Goal: Transaction & Acquisition: Purchase product/service

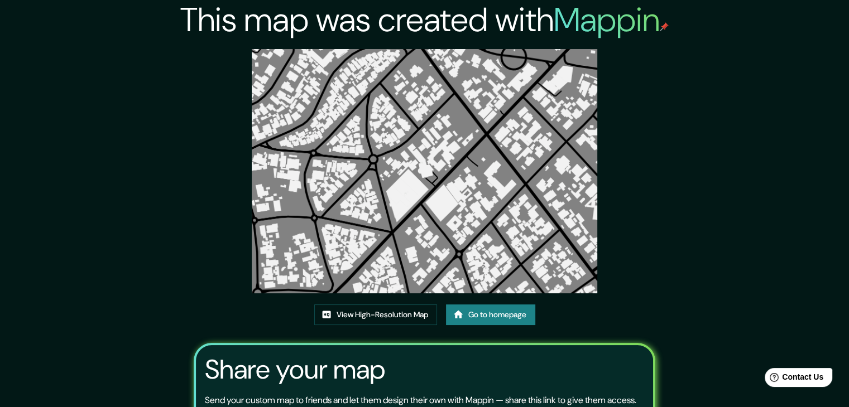
click at [796, 296] on div "This map was created with Mappin View High-Resolution Map Go to homepage Share …" at bounding box center [424, 255] width 849 height 510
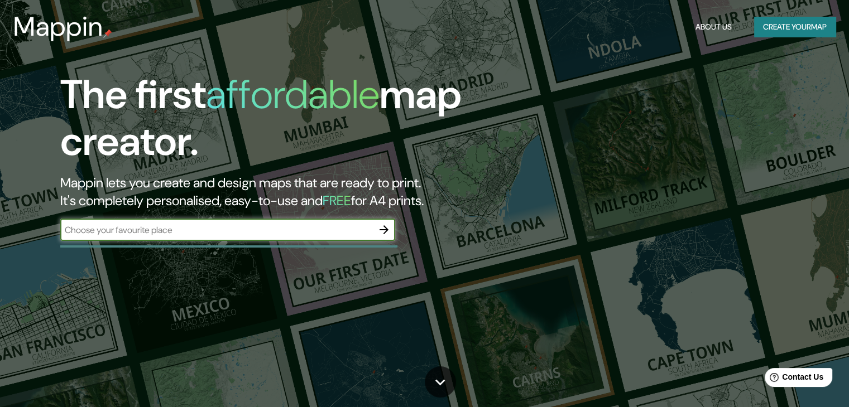
click at [798, 31] on button "Create your map" at bounding box center [794, 27] width 81 height 21
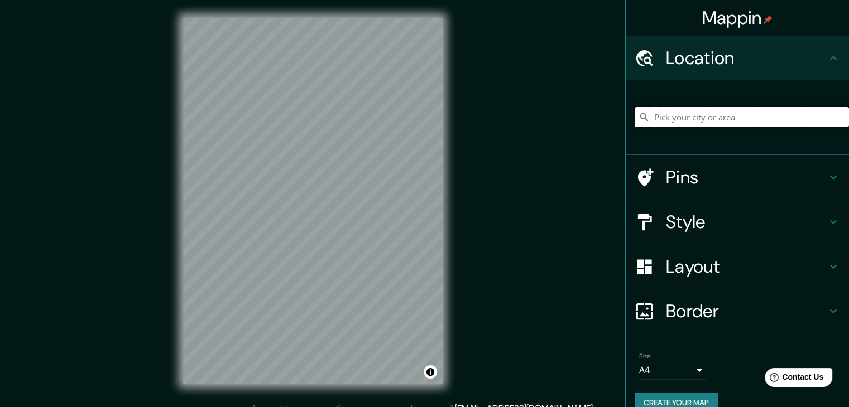
click at [709, 116] on input "Pick your city or area" at bounding box center [741, 117] width 214 height 20
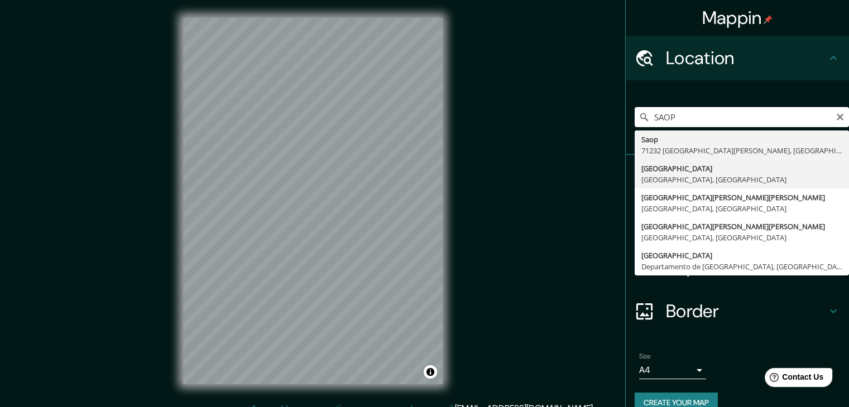
type input "[GEOGRAPHIC_DATA], [GEOGRAPHIC_DATA], [GEOGRAPHIC_DATA]"
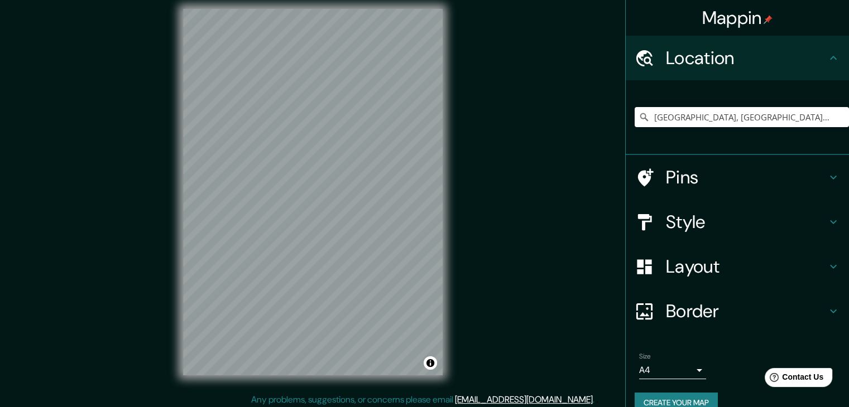
scroll to position [13, 0]
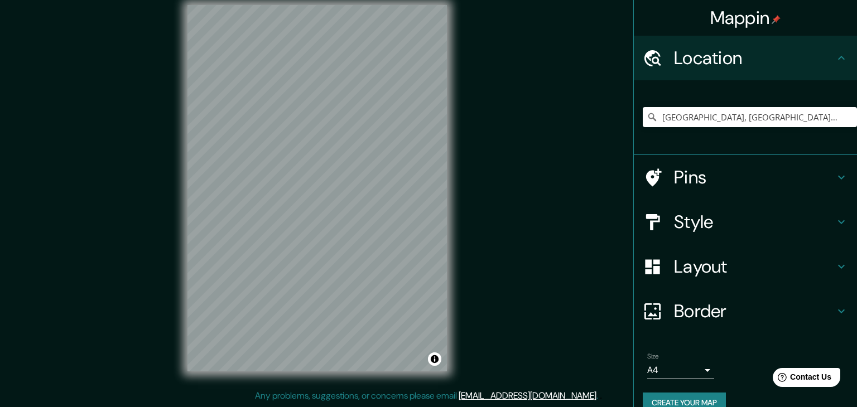
click at [672, 368] on body "Mappin Location [GEOGRAPHIC_DATA], [GEOGRAPHIC_DATA], [GEOGRAPHIC_DATA] Pins St…" at bounding box center [428, 190] width 857 height 407
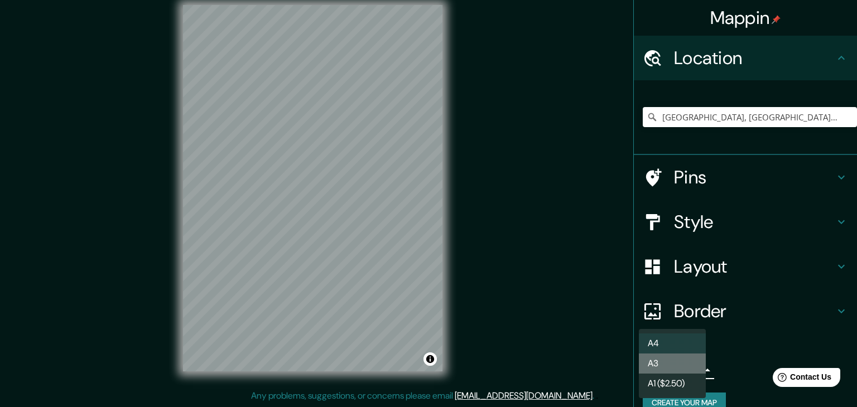
click at [674, 367] on li "A3" at bounding box center [672, 364] width 67 height 20
type input "a4"
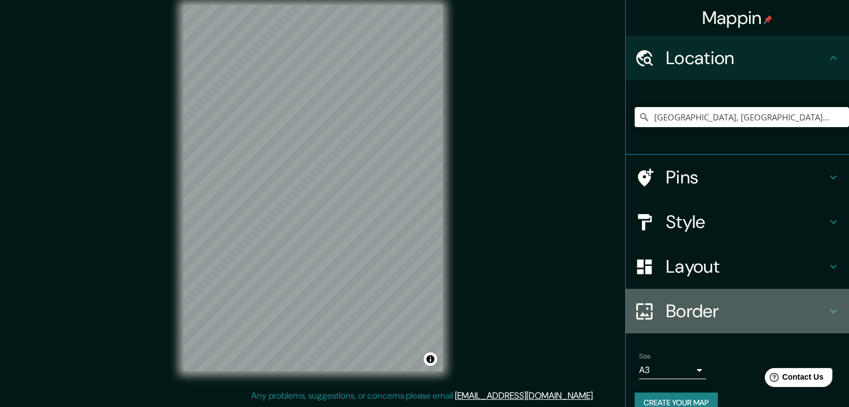
click at [683, 304] on h4 "Border" at bounding box center [746, 311] width 161 height 22
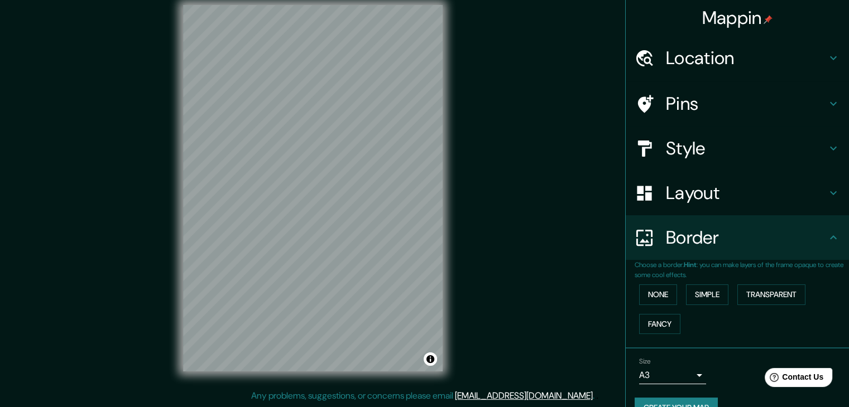
click at [689, 201] on h4 "Layout" at bounding box center [746, 193] width 161 height 22
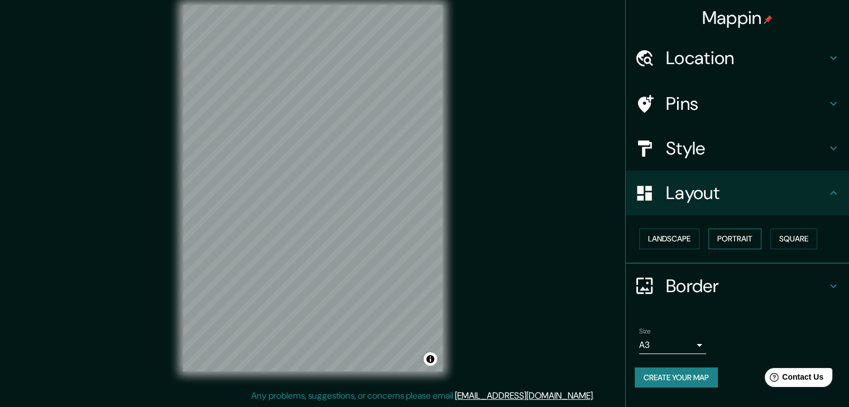
click at [742, 239] on button "Portrait" at bounding box center [734, 239] width 53 height 21
click at [787, 235] on button "Square" at bounding box center [793, 239] width 47 height 21
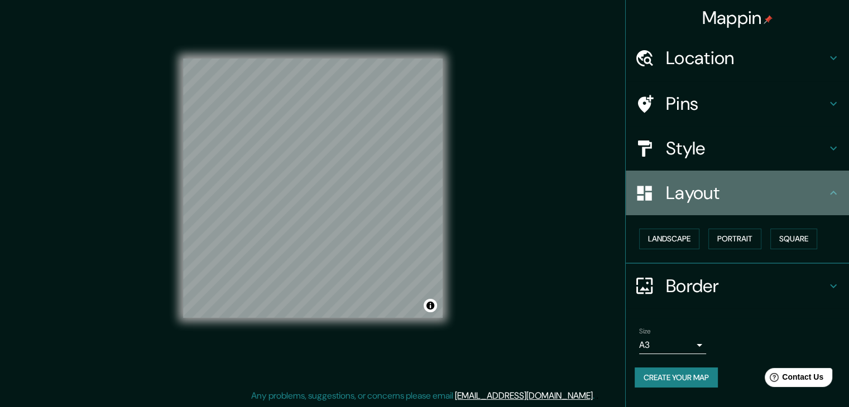
click at [790, 189] on h4 "Layout" at bounding box center [746, 193] width 161 height 22
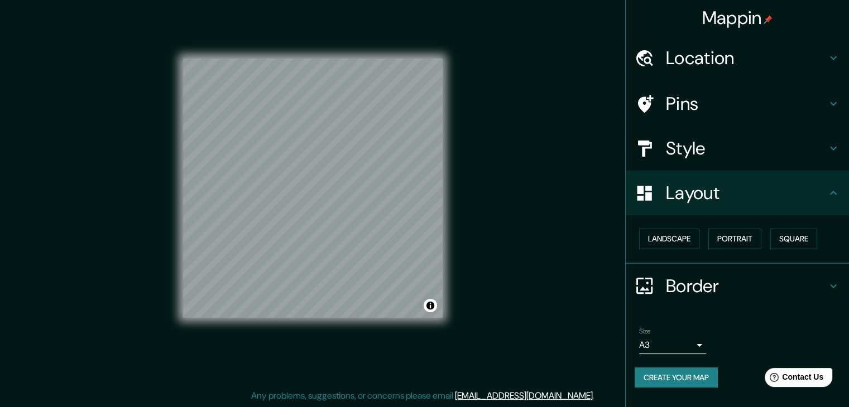
click at [741, 151] on h4 "Style" at bounding box center [746, 148] width 161 height 22
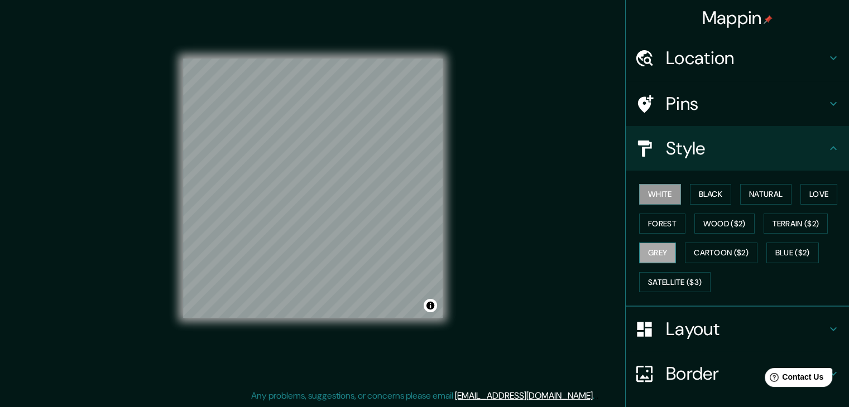
click at [655, 248] on button "Grey" at bounding box center [657, 253] width 37 height 21
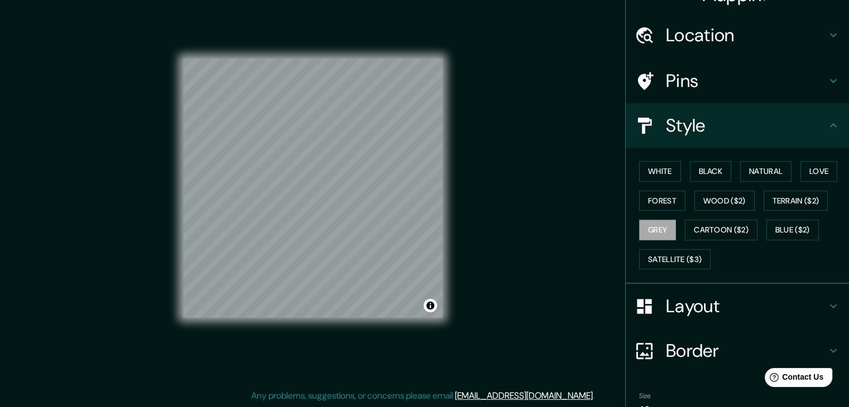
scroll to position [80, 0]
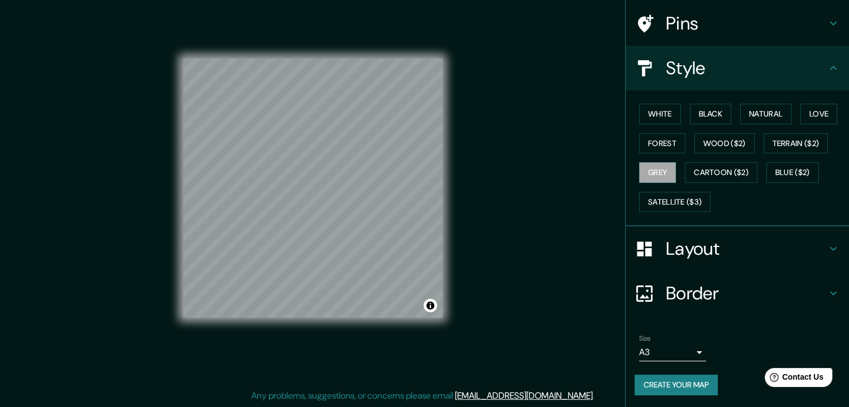
click at [678, 383] on button "Create your map" at bounding box center [675, 385] width 83 height 21
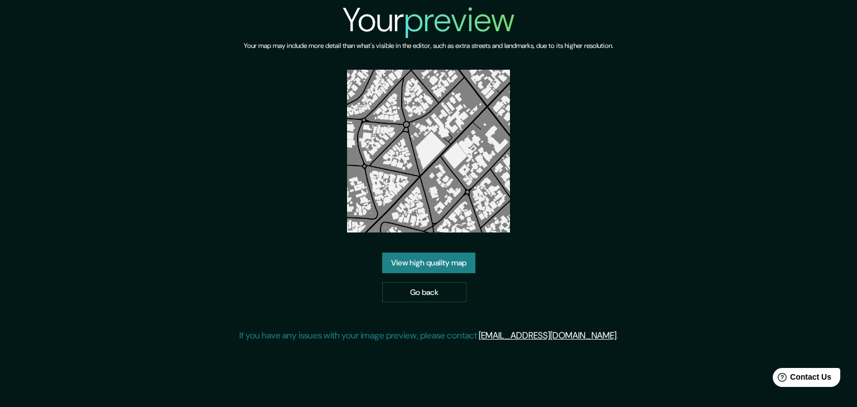
drag, startPoint x: 447, startPoint y: 163, endPoint x: 408, endPoint y: 253, distance: 98.5
click at [408, 253] on link "View high quality map" at bounding box center [428, 263] width 93 height 21
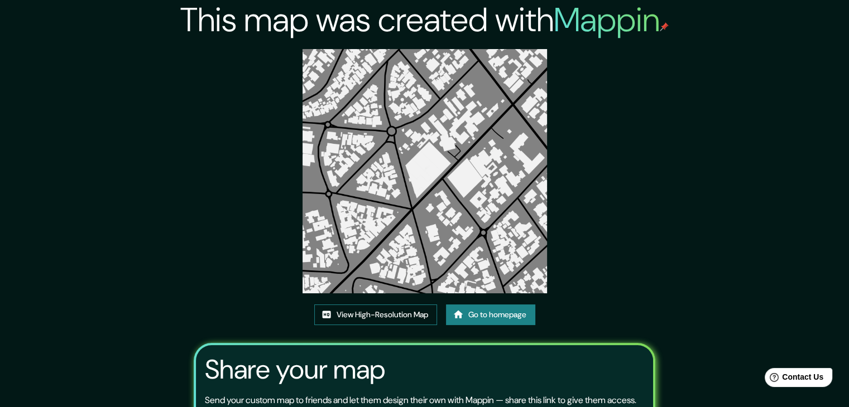
click at [377, 319] on link "View High-Resolution Map" at bounding box center [375, 315] width 123 height 21
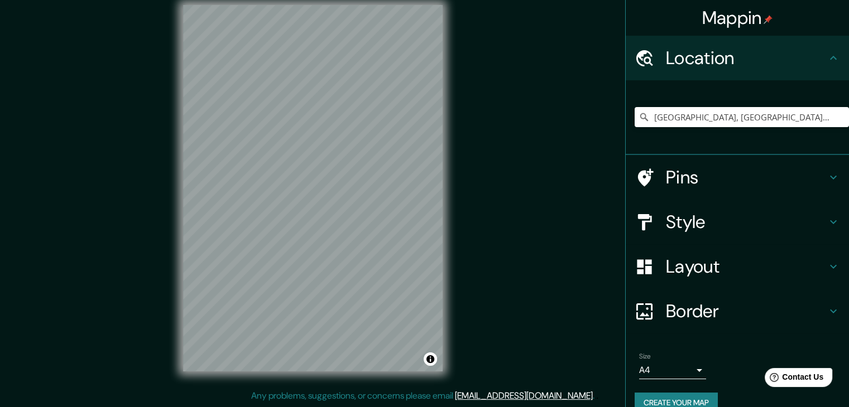
click at [638, 119] on icon at bounding box center [643, 117] width 11 height 11
click at [638, 115] on icon at bounding box center [643, 117] width 11 height 11
click at [769, 116] on input "São Paulo, São Paulo, Brasil" at bounding box center [741, 117] width 214 height 20
click at [516, 80] on div "Mappin Location São Paulo, São Paulo, Brasil Pins Style Layout Border Choose a …" at bounding box center [424, 197] width 849 height 420
click at [493, 38] on div "Mappin Location São Paulo, São Paulo, Brasil Pins Style Layout Border Choose a …" at bounding box center [424, 197] width 849 height 420
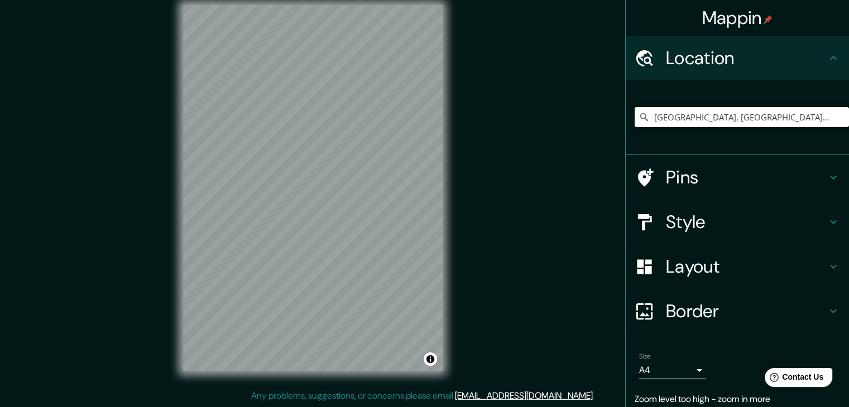
click at [638, 120] on icon at bounding box center [643, 117] width 11 height 11
drag, startPoint x: 772, startPoint y: 121, endPoint x: 609, endPoint y: 113, distance: 162.5
click at [625, 115] on div "São Paulo, São Paulo, Brasil" at bounding box center [736, 117] width 223 height 75
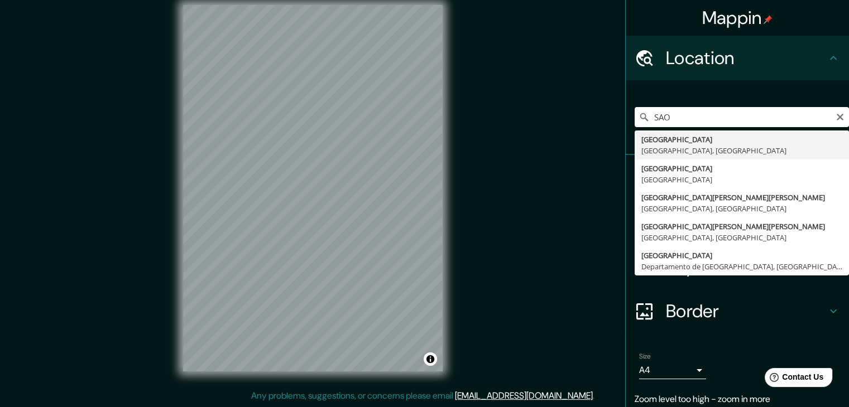
type input "São Paulo, São Paulo, Brasil"
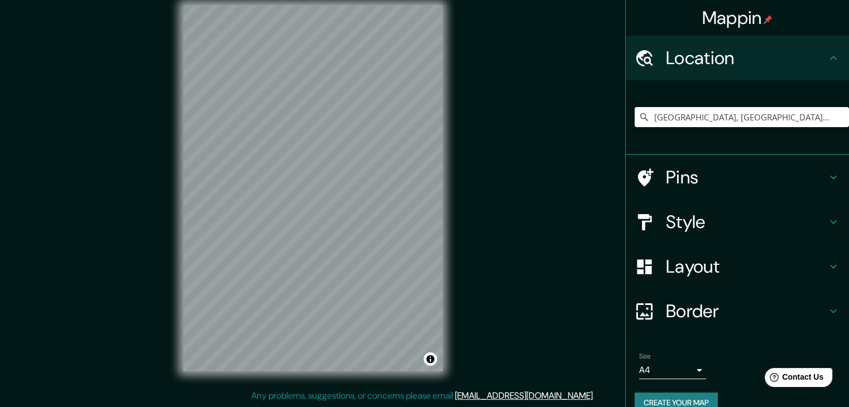
click at [729, 268] on h4 "Layout" at bounding box center [746, 267] width 161 height 22
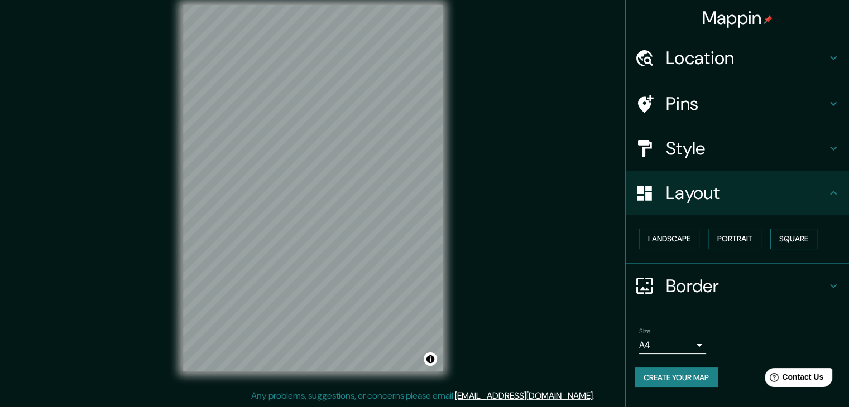
click at [801, 244] on button "Square" at bounding box center [793, 239] width 47 height 21
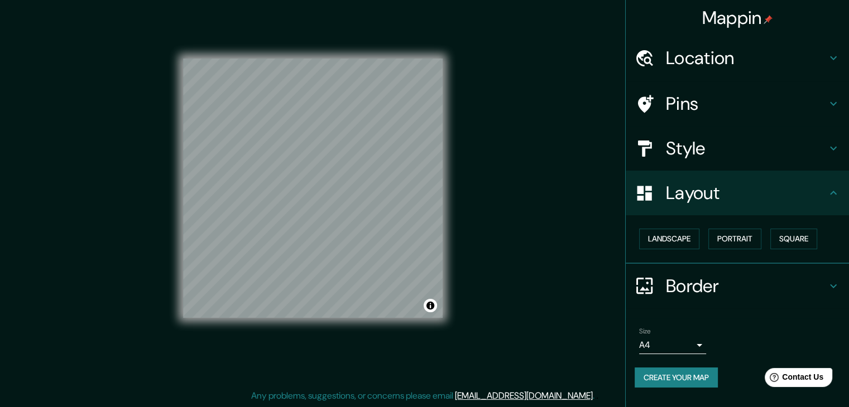
click at [746, 148] on h4 "Style" at bounding box center [746, 148] width 161 height 22
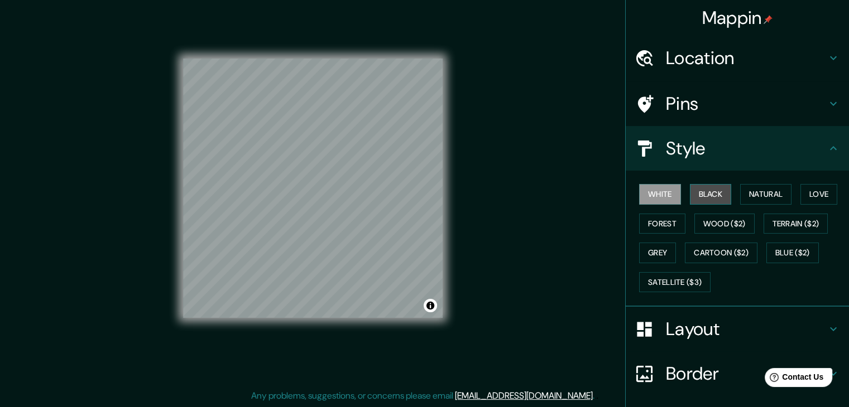
click at [703, 195] on button "Black" at bounding box center [711, 194] width 42 height 21
click at [663, 199] on button "White" at bounding box center [660, 194] width 42 height 21
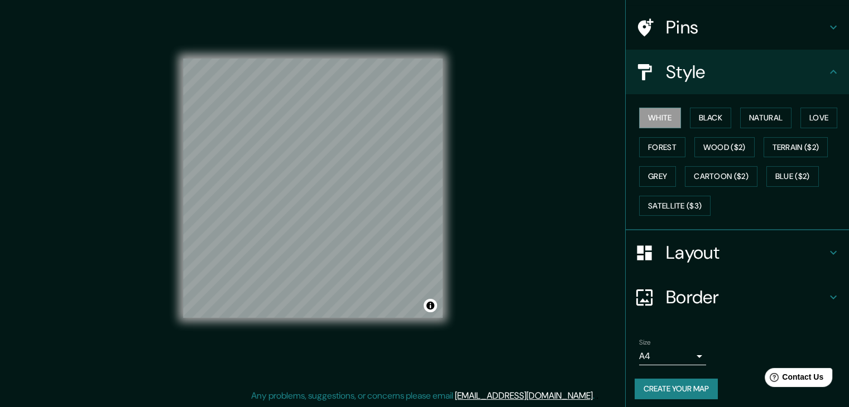
scroll to position [80, 0]
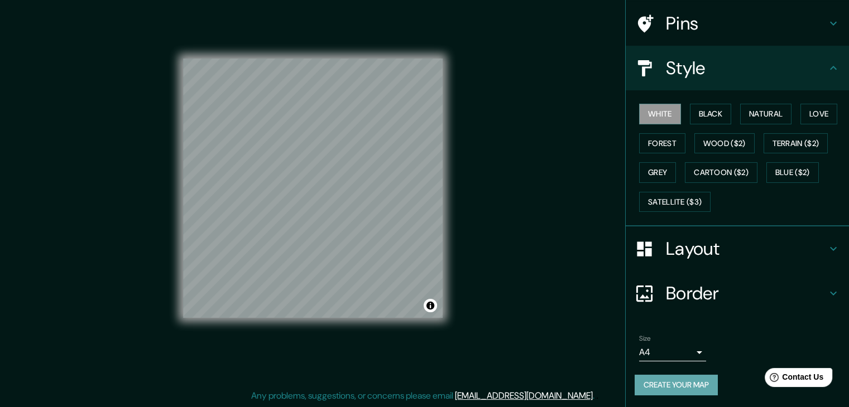
click at [665, 382] on button "Create your map" at bounding box center [675, 385] width 83 height 21
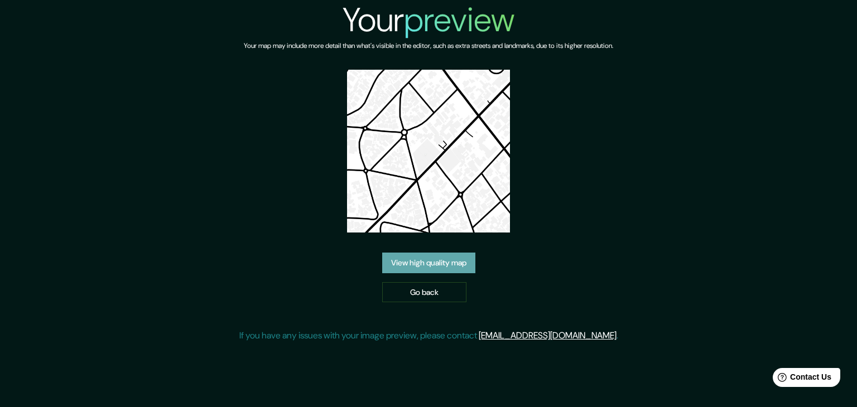
click at [437, 259] on link "View high quality map" at bounding box center [428, 263] width 93 height 21
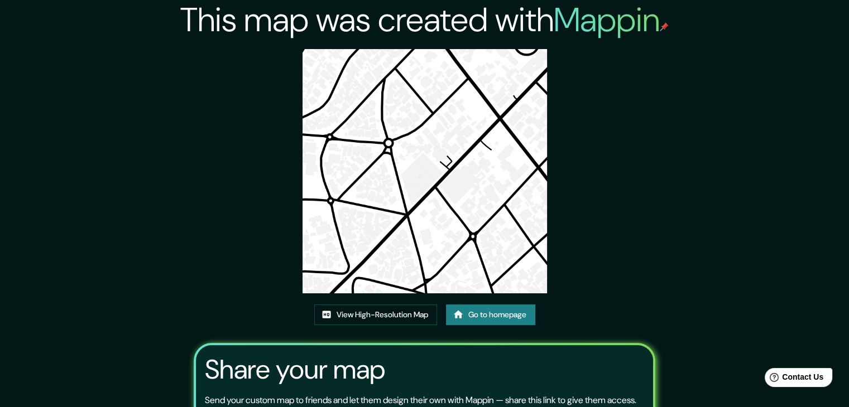
click at [406, 229] on img at bounding box center [424, 171] width 244 height 244
click at [383, 309] on link "View High-Resolution Map" at bounding box center [375, 315] width 123 height 21
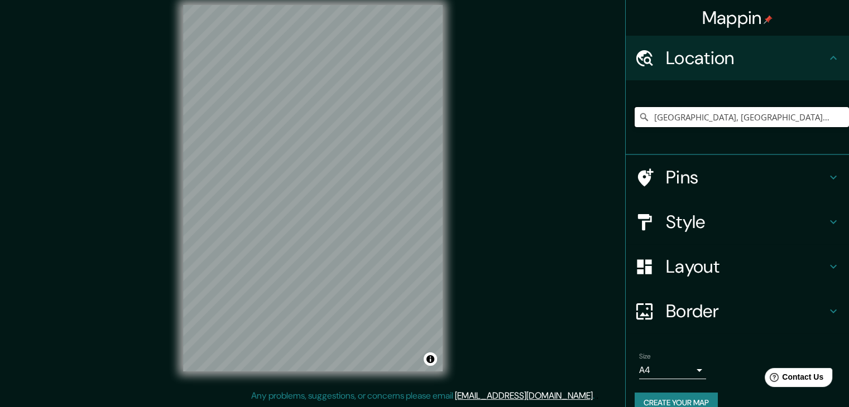
click at [762, 117] on input "São Paulo, São Paulo, Brasil" at bounding box center [741, 117] width 214 height 20
drag, startPoint x: 762, startPoint y: 117, endPoint x: 625, endPoint y: 126, distance: 137.0
click at [634, 126] on input "São Paulo, São Paulo, Brasil" at bounding box center [741, 117] width 214 height 20
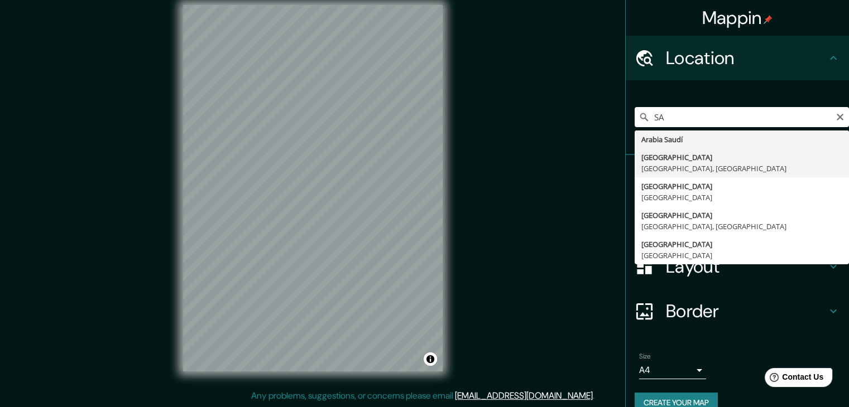
type input "São Paulo, São Paulo, Brasil"
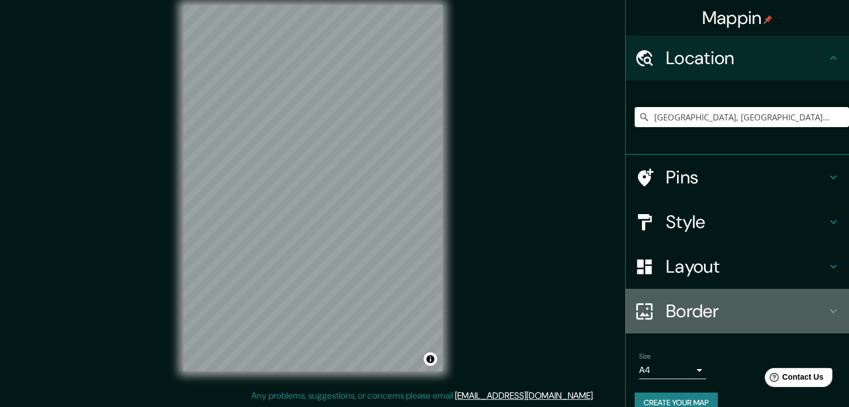
click at [696, 317] on h4 "Border" at bounding box center [746, 311] width 161 height 22
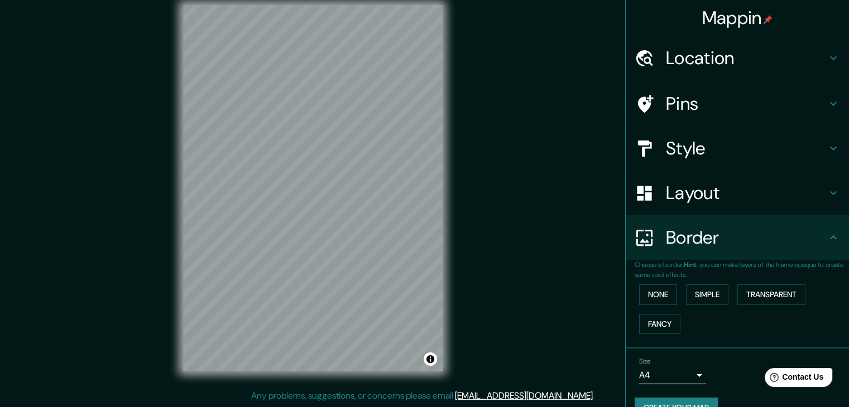
click at [673, 201] on h4 "Layout" at bounding box center [746, 193] width 161 height 22
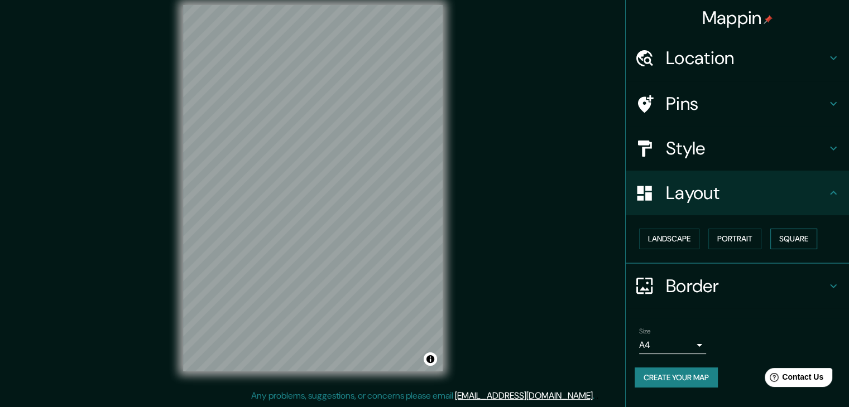
click at [781, 234] on button "Square" at bounding box center [793, 239] width 47 height 21
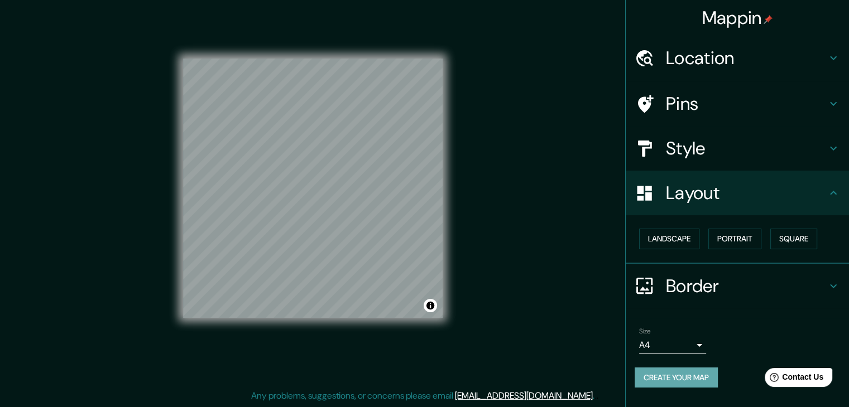
click at [672, 379] on button "Create your map" at bounding box center [675, 378] width 83 height 21
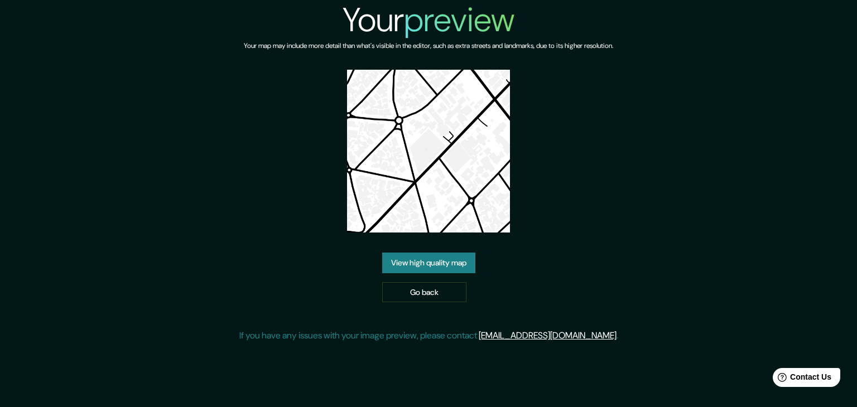
click at [407, 164] on img at bounding box center [428, 151] width 163 height 163
click at [430, 263] on link "View high quality map" at bounding box center [428, 263] width 93 height 21
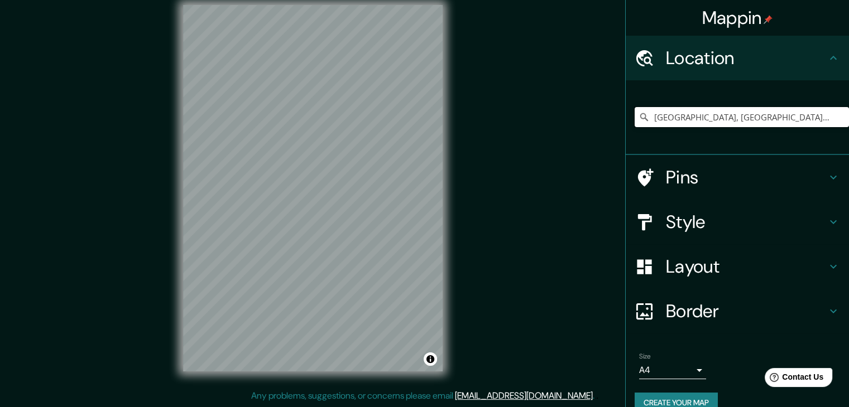
click at [707, 118] on input "[GEOGRAPHIC_DATA], [GEOGRAPHIC_DATA], [GEOGRAPHIC_DATA]" at bounding box center [741, 117] width 214 height 20
drag, startPoint x: 762, startPoint y: 121, endPoint x: 684, endPoint y: 126, distance: 78.3
click at [684, 126] on input "[GEOGRAPHIC_DATA], [GEOGRAPHIC_DATA], [GEOGRAPHIC_DATA]" at bounding box center [741, 117] width 214 height 20
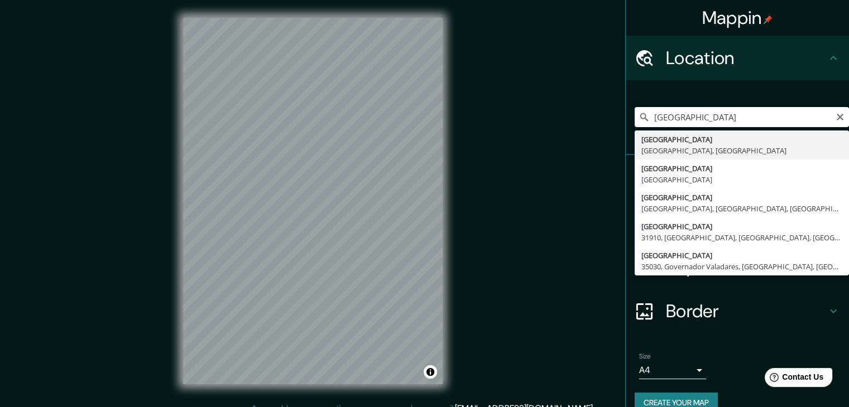
type input "[GEOGRAPHIC_DATA], [GEOGRAPHIC_DATA], [GEOGRAPHIC_DATA]"
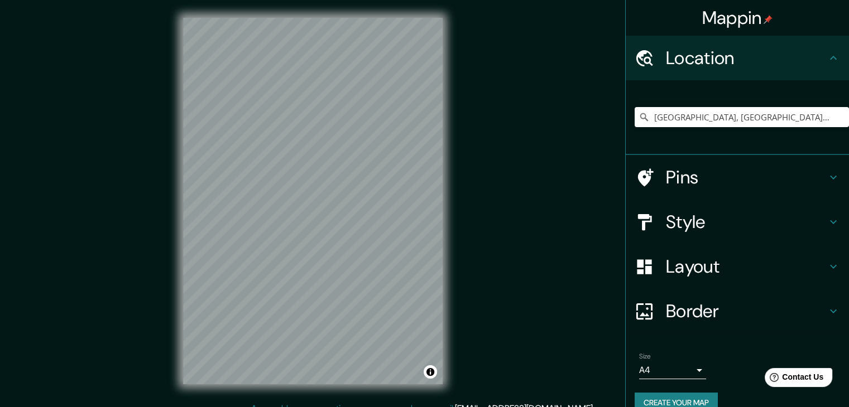
click at [720, 273] on h4 "Layout" at bounding box center [746, 267] width 161 height 22
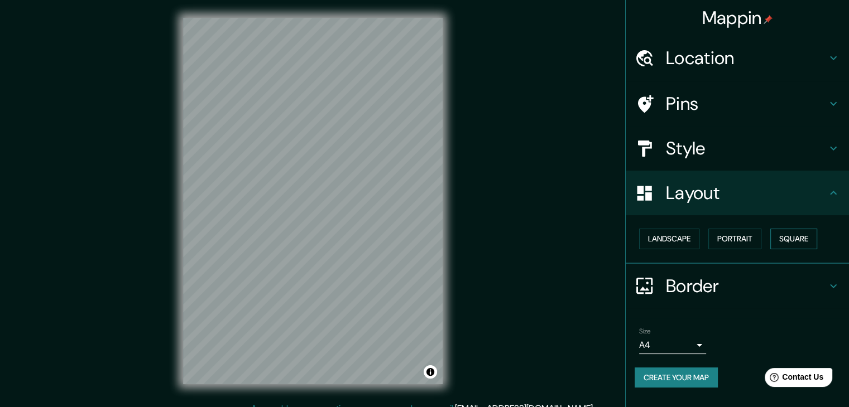
click at [779, 239] on button "Square" at bounding box center [793, 239] width 47 height 21
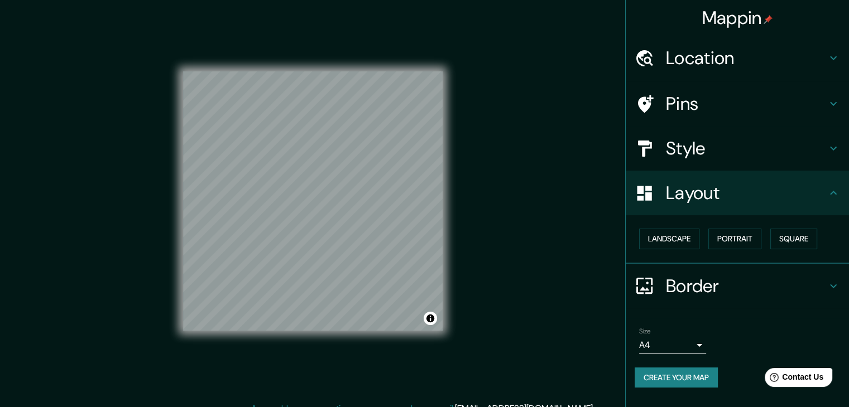
click at [703, 152] on h4 "Style" at bounding box center [746, 148] width 161 height 22
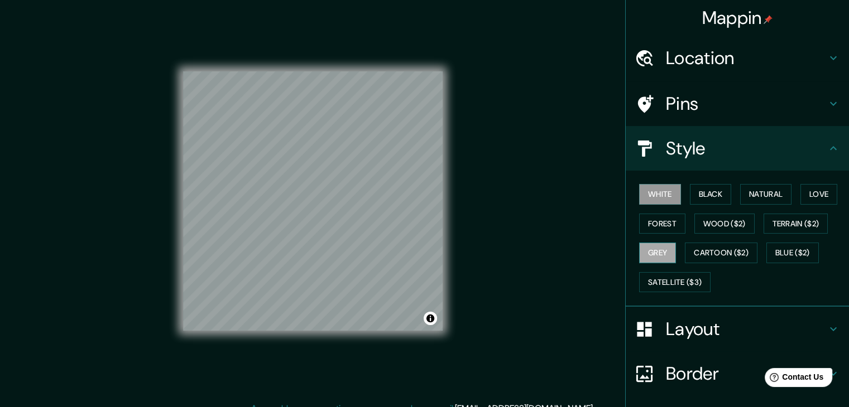
click at [665, 251] on button "Grey" at bounding box center [657, 253] width 37 height 21
click at [658, 227] on button "Forest" at bounding box center [662, 224] width 46 height 21
click at [694, 190] on button "Black" at bounding box center [711, 194] width 42 height 21
click at [647, 199] on button "White" at bounding box center [660, 194] width 42 height 21
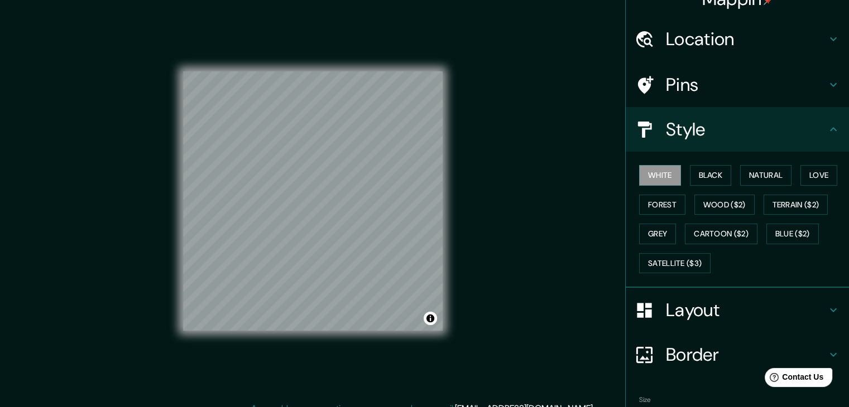
scroll to position [80, 0]
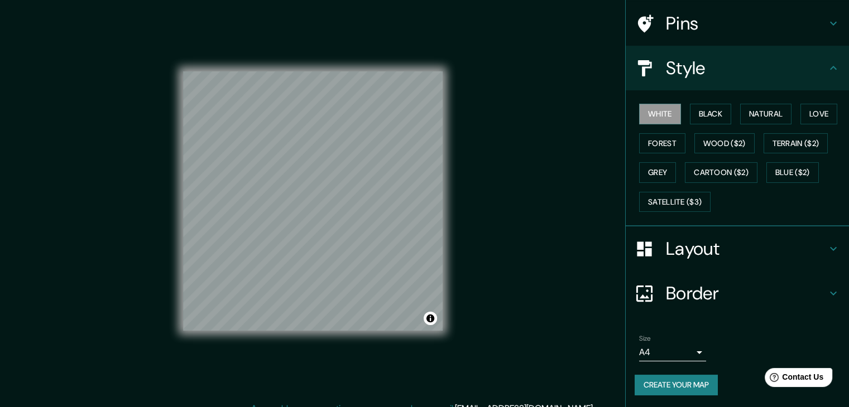
click at [678, 378] on button "Create your map" at bounding box center [675, 385] width 83 height 21
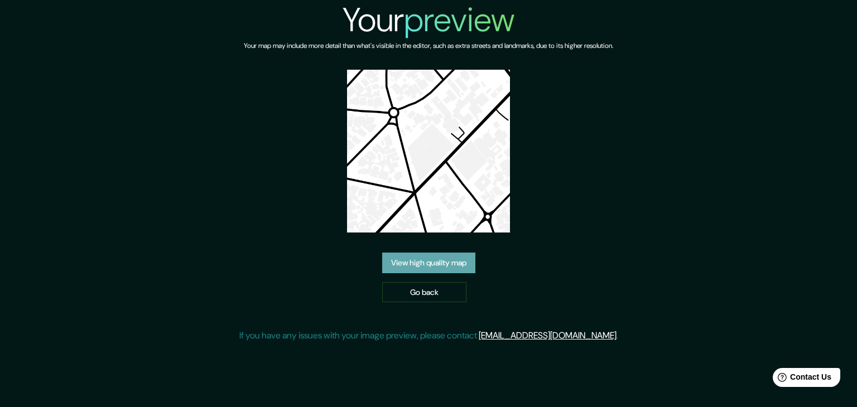
click at [460, 257] on link "View high quality map" at bounding box center [428, 263] width 93 height 21
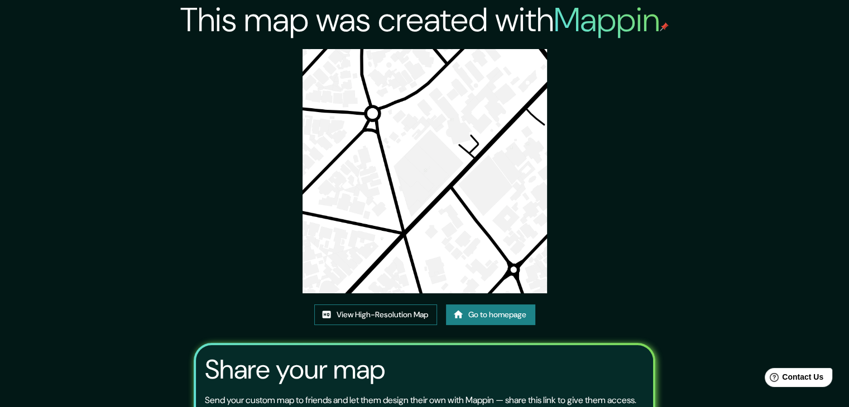
click at [382, 314] on link "View High-Resolution Map" at bounding box center [375, 315] width 123 height 21
